Goal: Information Seeking & Learning: Learn about a topic

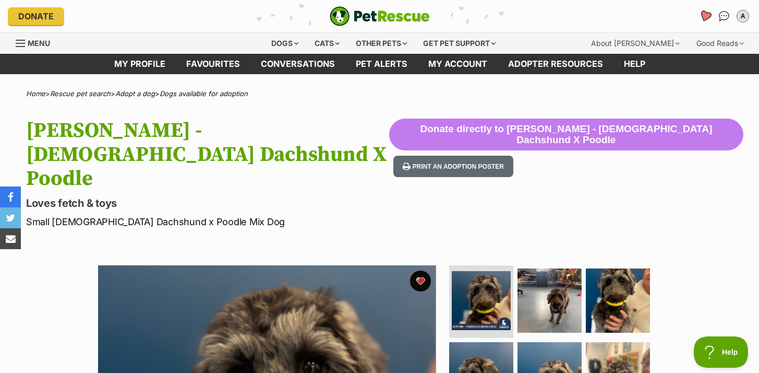
click at [704, 15] on icon "Favourites" at bounding box center [705, 16] width 13 height 12
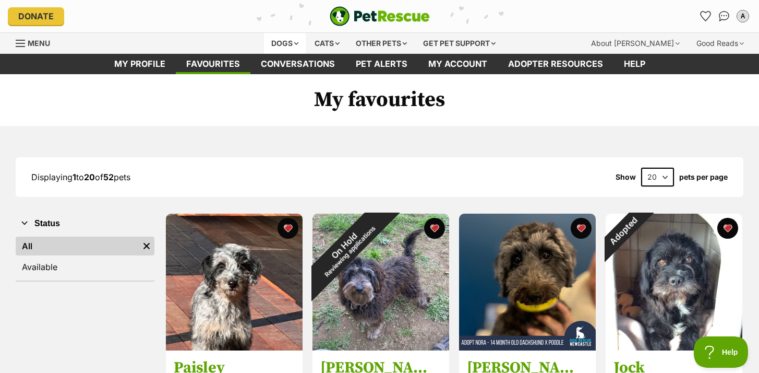
click at [276, 39] on div "Dogs" at bounding box center [285, 43] width 42 height 21
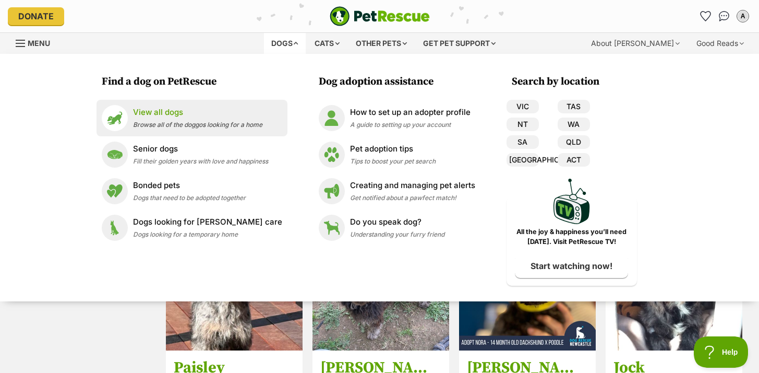
click at [160, 114] on p "View all dogs" at bounding box center [197, 112] width 129 height 12
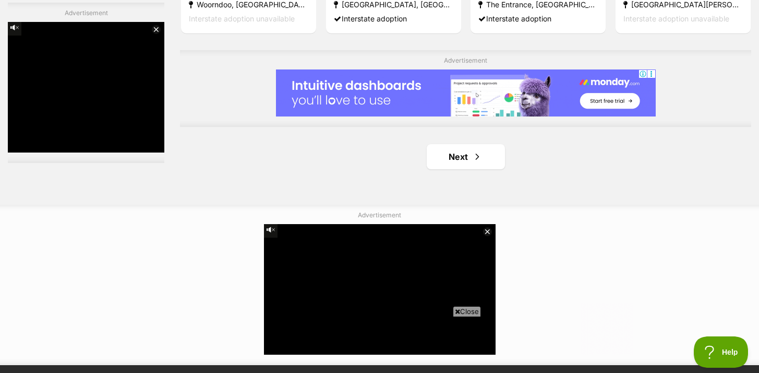
scroll to position [1843, 0]
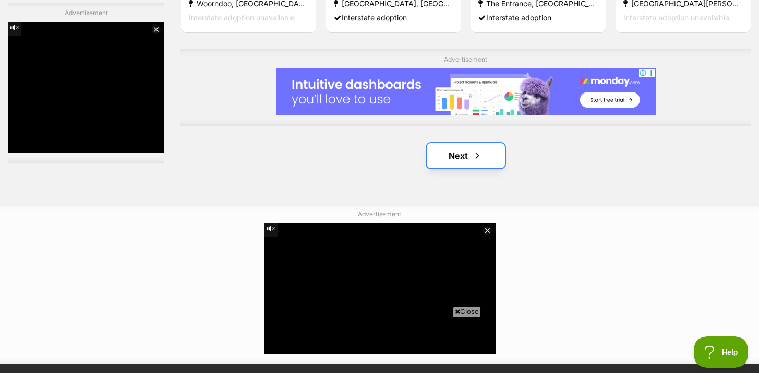
click at [469, 158] on link "Next" at bounding box center [466, 155] width 78 height 25
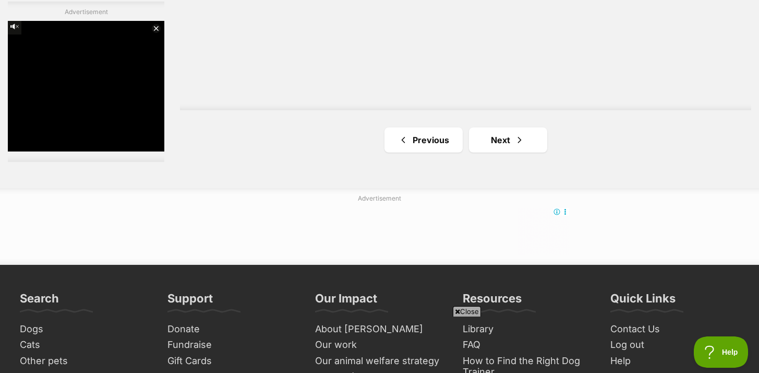
scroll to position [1961, 0]
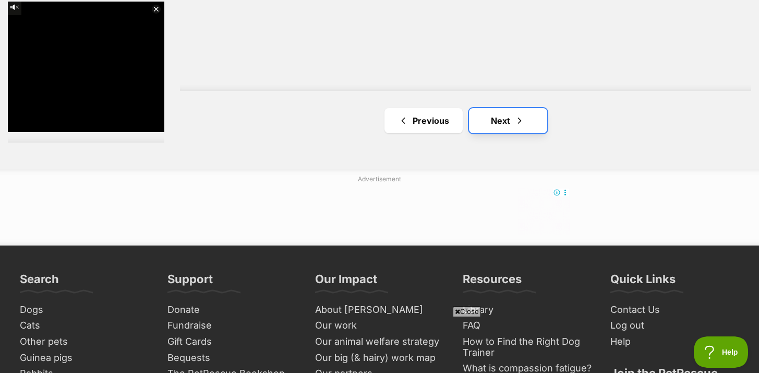
click at [505, 117] on link "Next" at bounding box center [508, 120] width 78 height 25
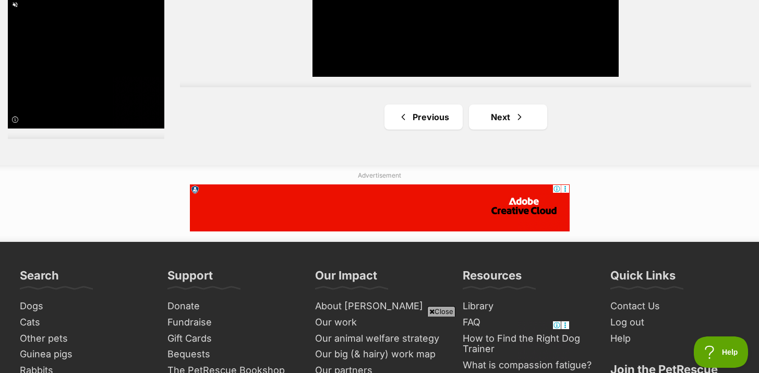
scroll to position [1972, 0]
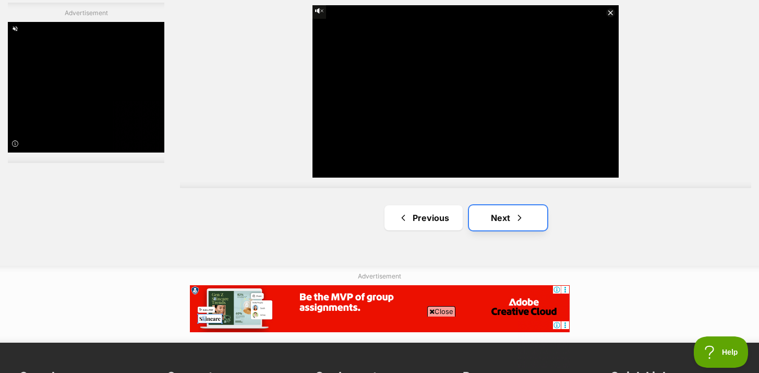
click at [533, 211] on link "Next" at bounding box center [508, 217] width 78 height 25
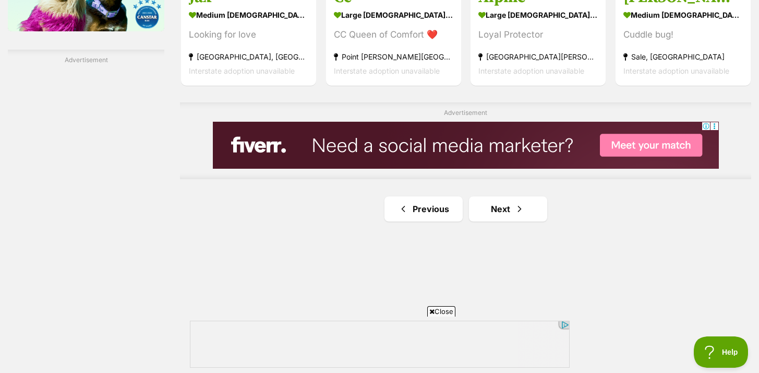
scroll to position [1765, 0]
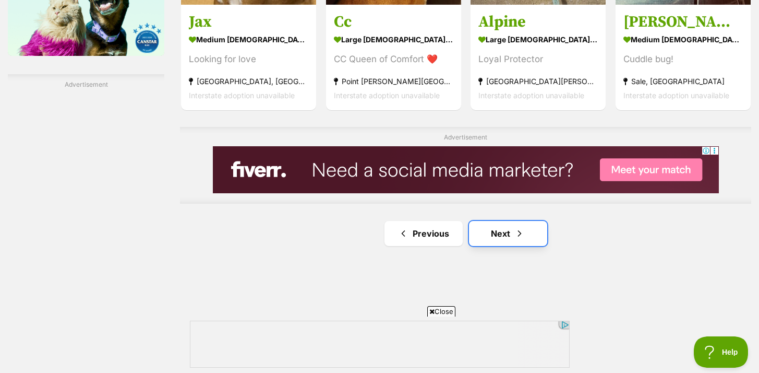
click at [521, 229] on span "Next page" at bounding box center [520, 233] width 10 height 13
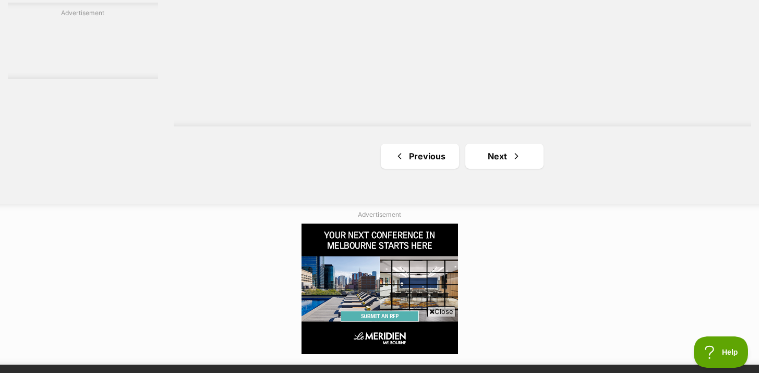
scroll to position [1956, 0]
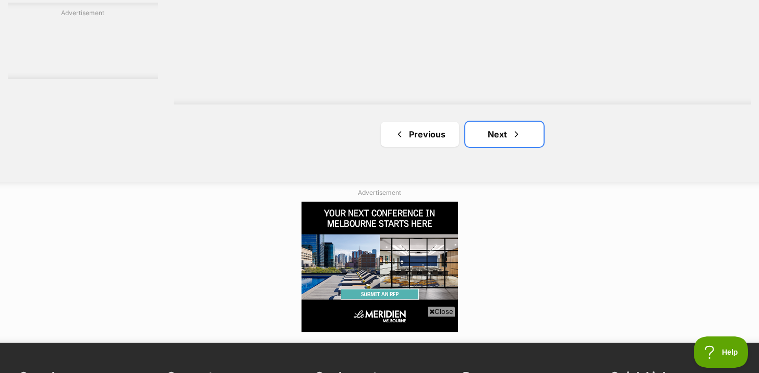
drag, startPoint x: 499, startPoint y: 130, endPoint x: 536, endPoint y: 155, distance: 44.7
click at [499, 130] on link "Next" at bounding box center [505, 134] width 78 height 25
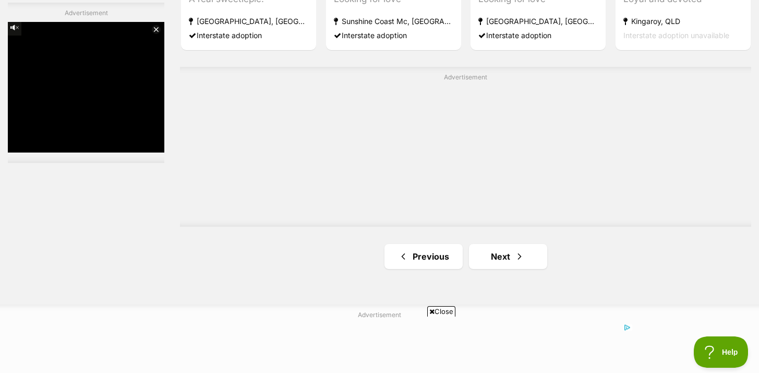
scroll to position [1906, 0]
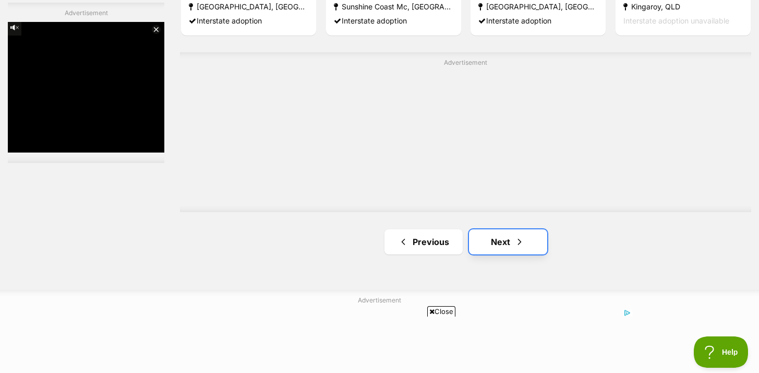
click at [499, 241] on link "Next" at bounding box center [508, 241] width 78 height 25
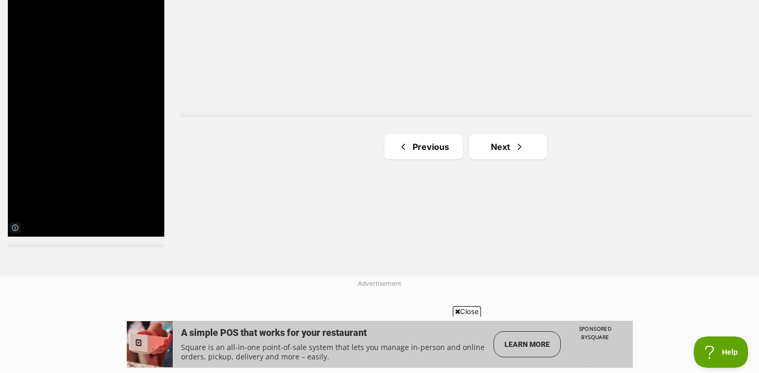
scroll to position [1817, 0]
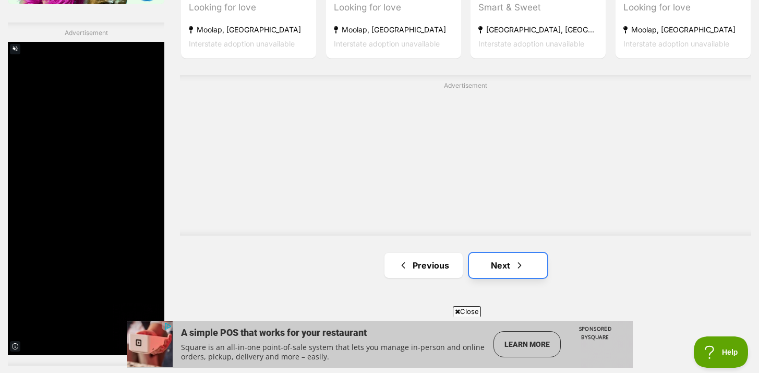
click at [518, 260] on span "Next page" at bounding box center [520, 265] width 10 height 13
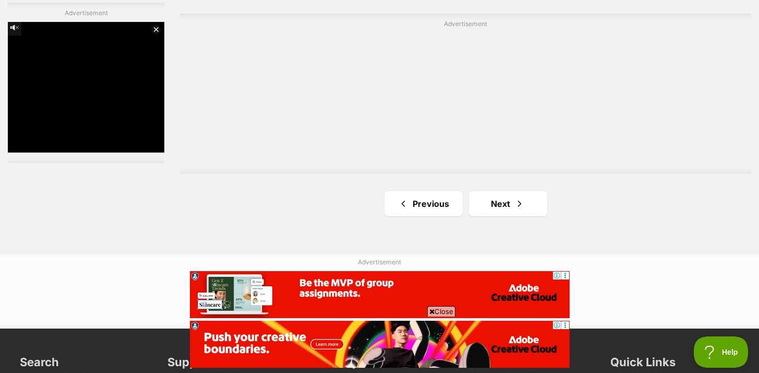
scroll to position [1923, 0]
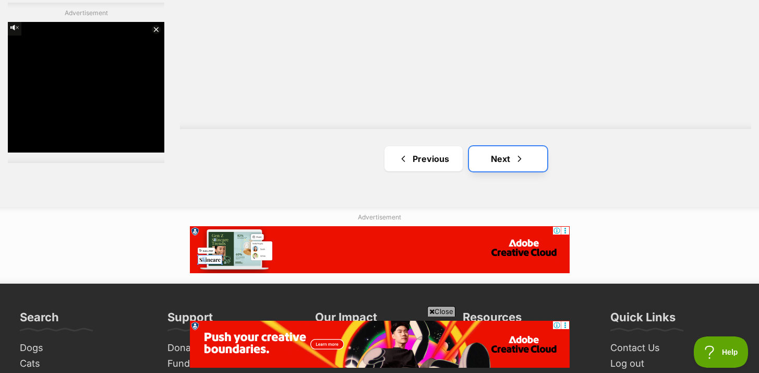
click at [516, 161] on span "Next page" at bounding box center [520, 158] width 10 height 13
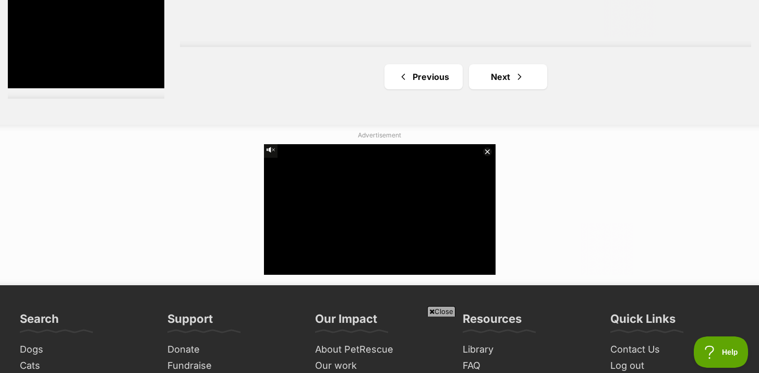
scroll to position [1997, 0]
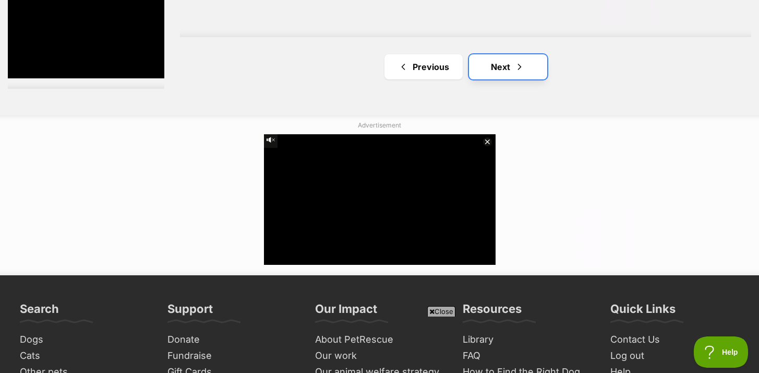
click at [505, 67] on link "Next" at bounding box center [508, 66] width 78 height 25
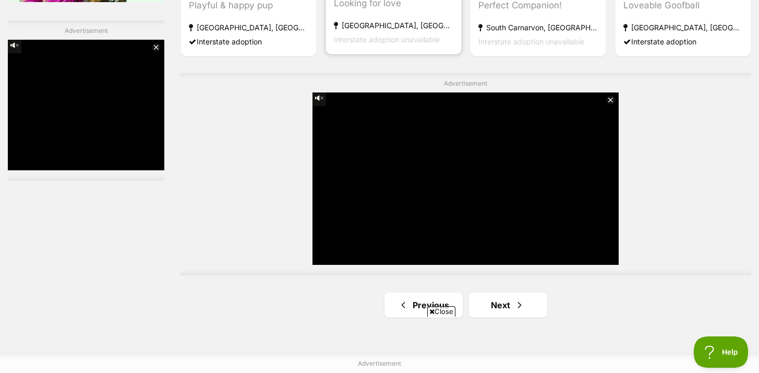
scroll to position [1879, 0]
